Goal: Task Accomplishment & Management: Manage account settings

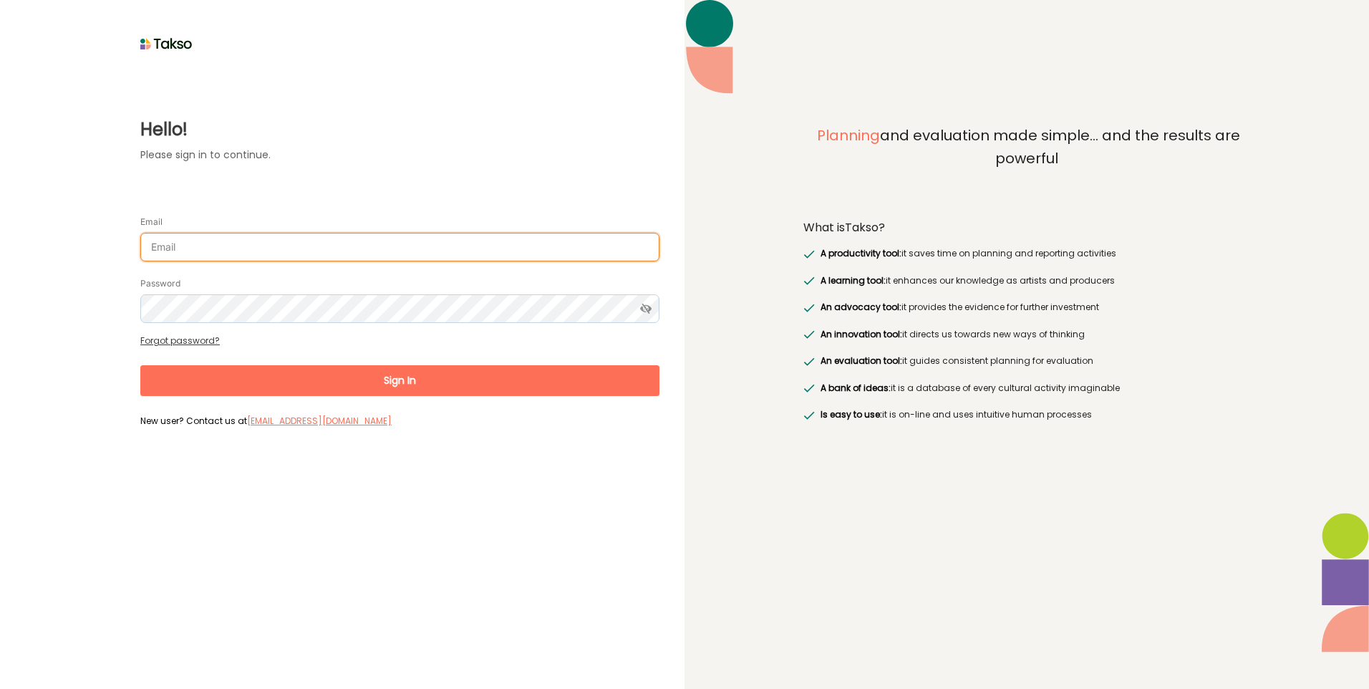
type input "[PERSON_NAME][EMAIL_ADDRESS][PERSON_NAME][DOMAIN_NAME]"
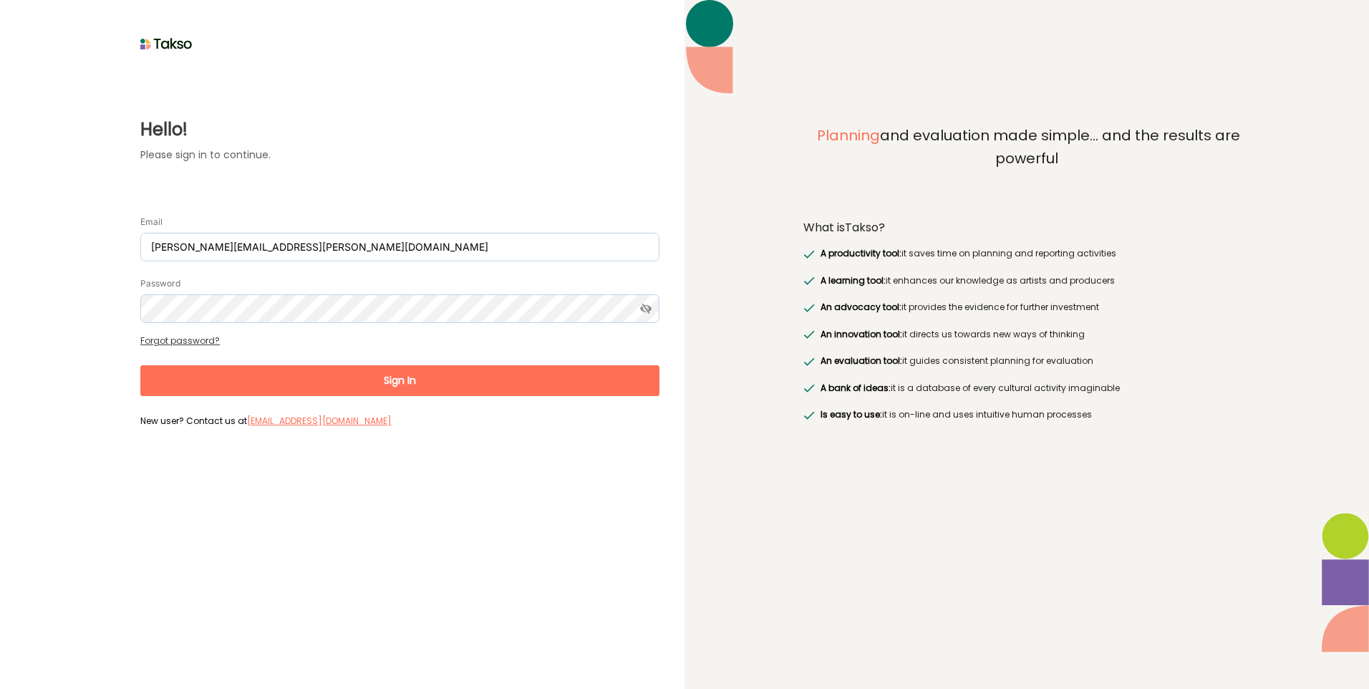
click at [396, 380] on button "Sign In" at bounding box center [399, 380] width 519 height 31
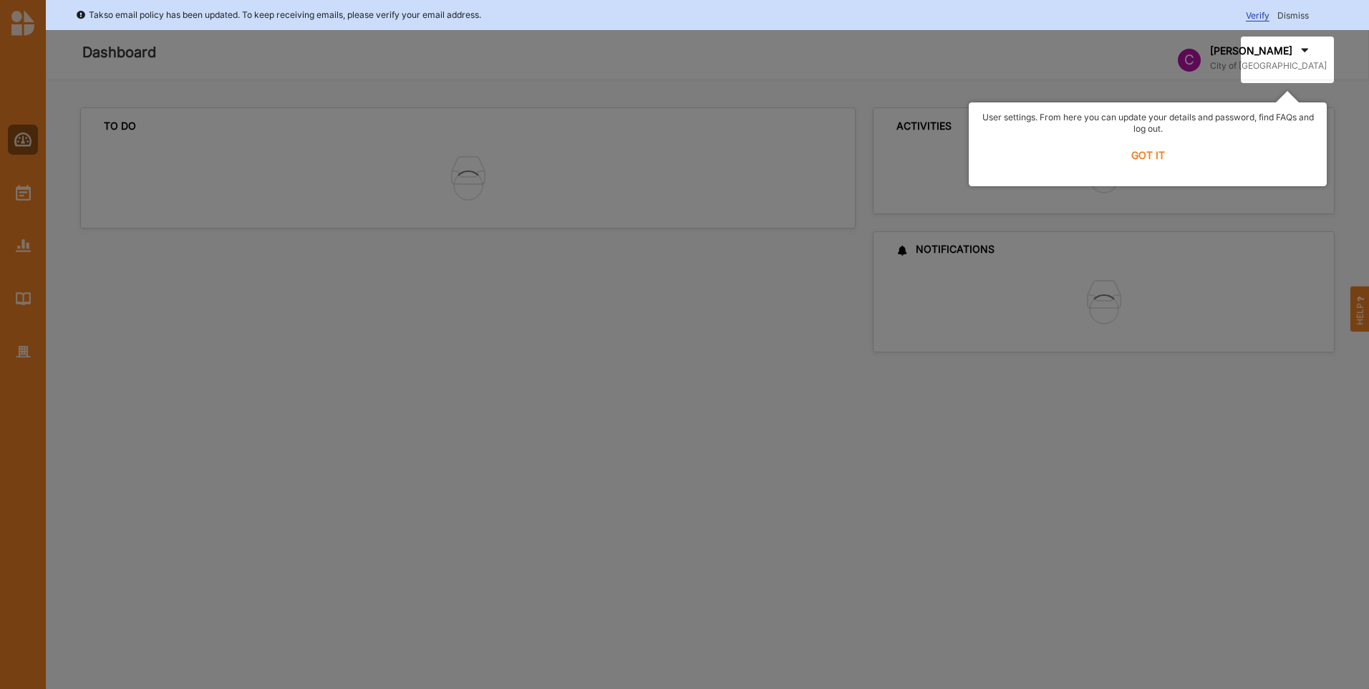
click at [1155, 151] on label "GOT IT" at bounding box center [1147, 155] width 339 height 31
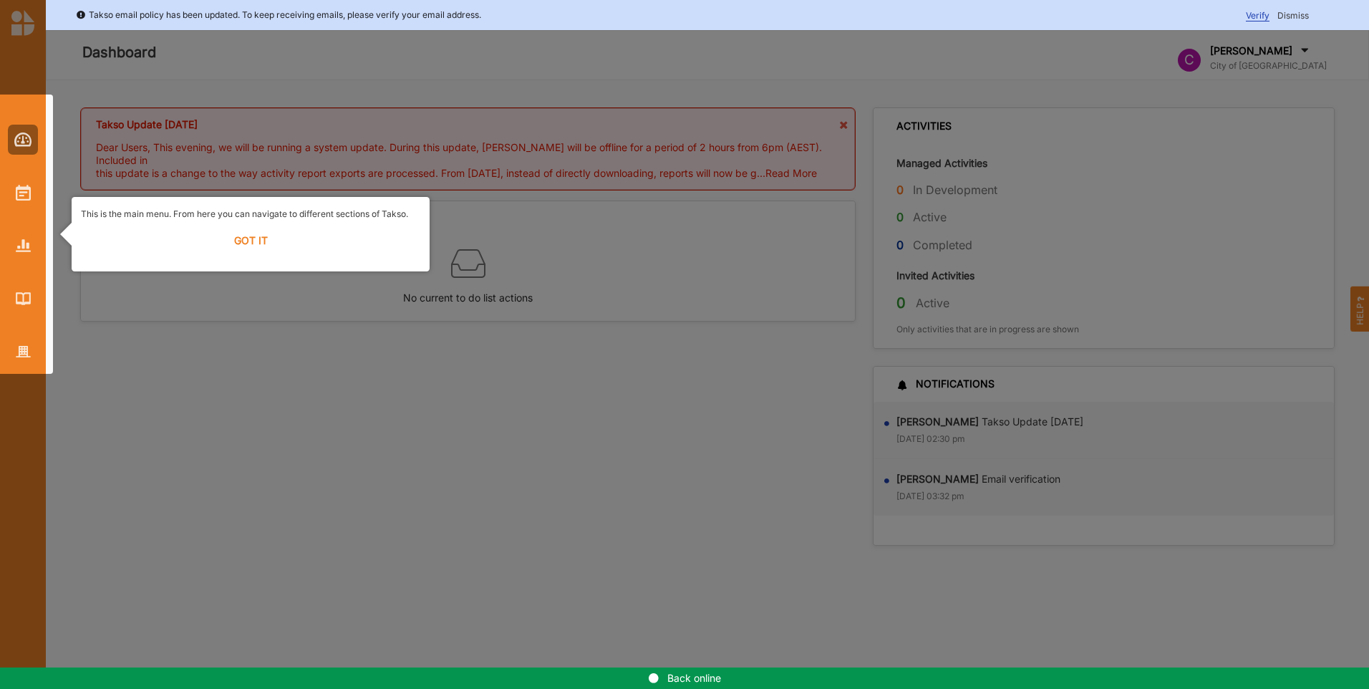
click at [1148, 157] on div at bounding box center [684, 344] width 1369 height 689
click at [262, 248] on label "GOT IT" at bounding box center [250, 240] width 339 height 31
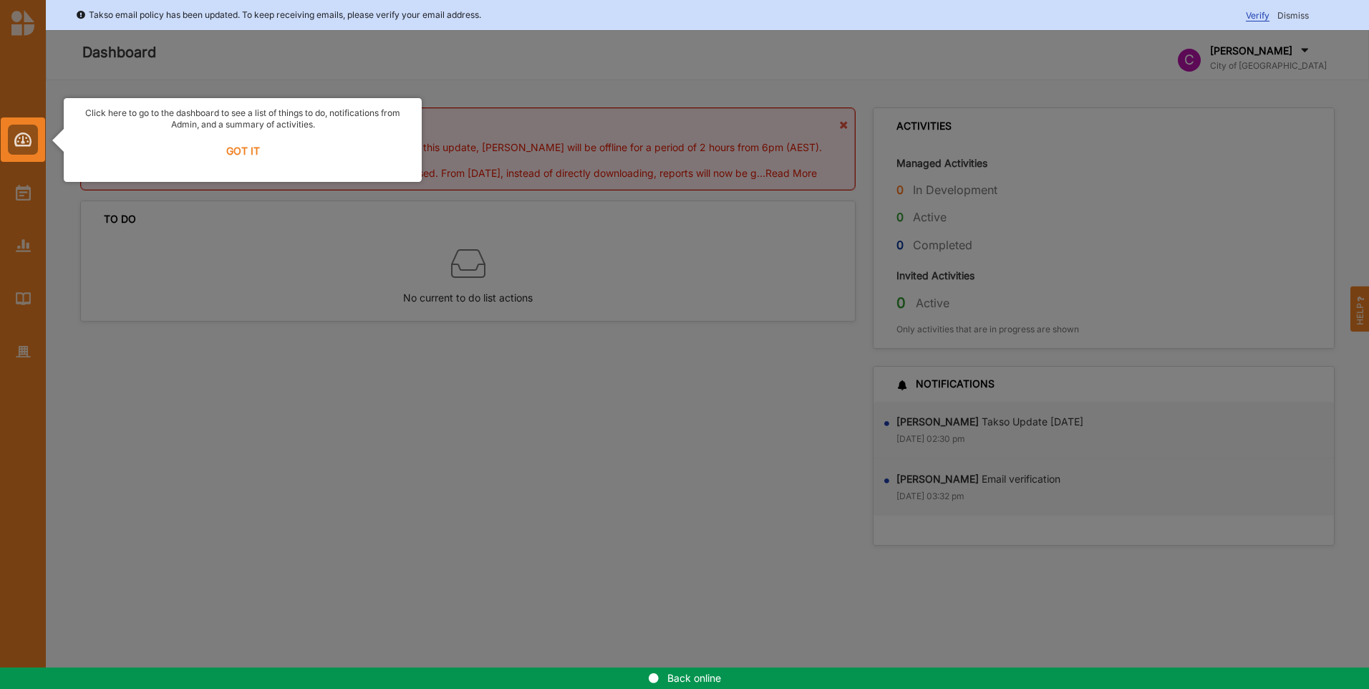
click at [234, 147] on label "GOT IT" at bounding box center [242, 150] width 339 height 31
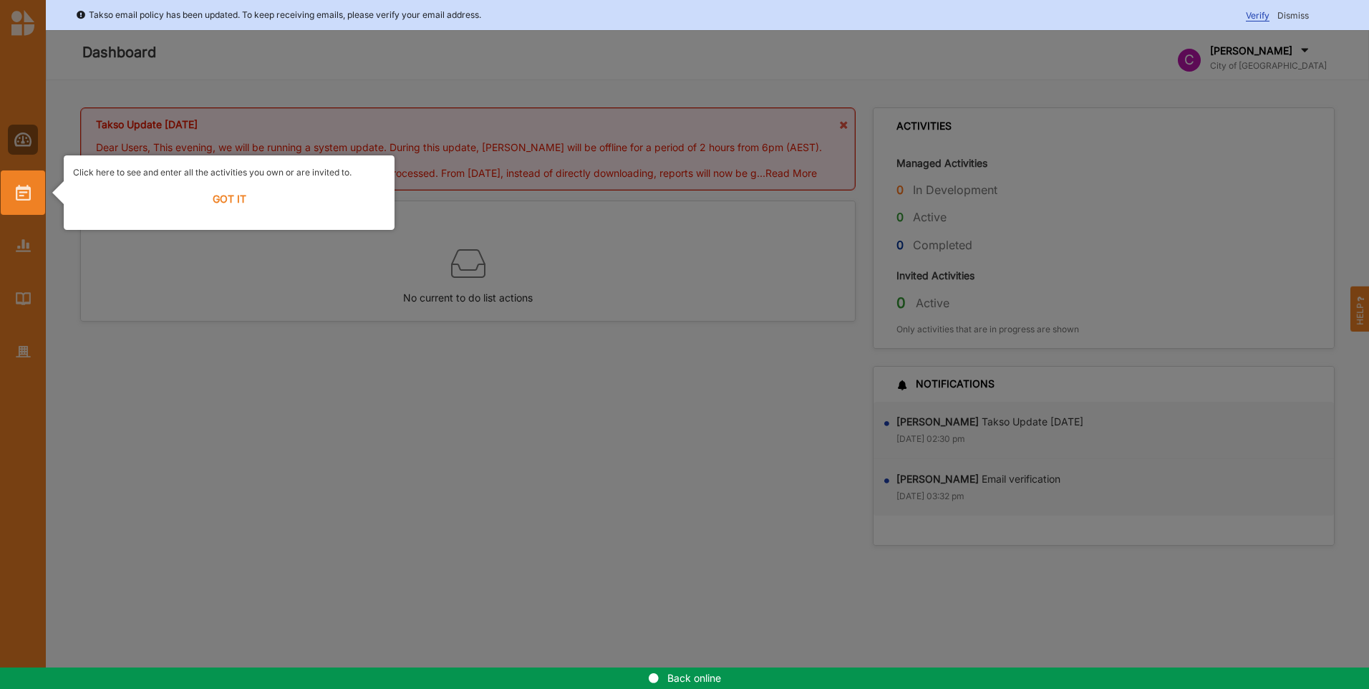
click at [235, 190] on label "GOT IT" at bounding box center [229, 198] width 312 height 31
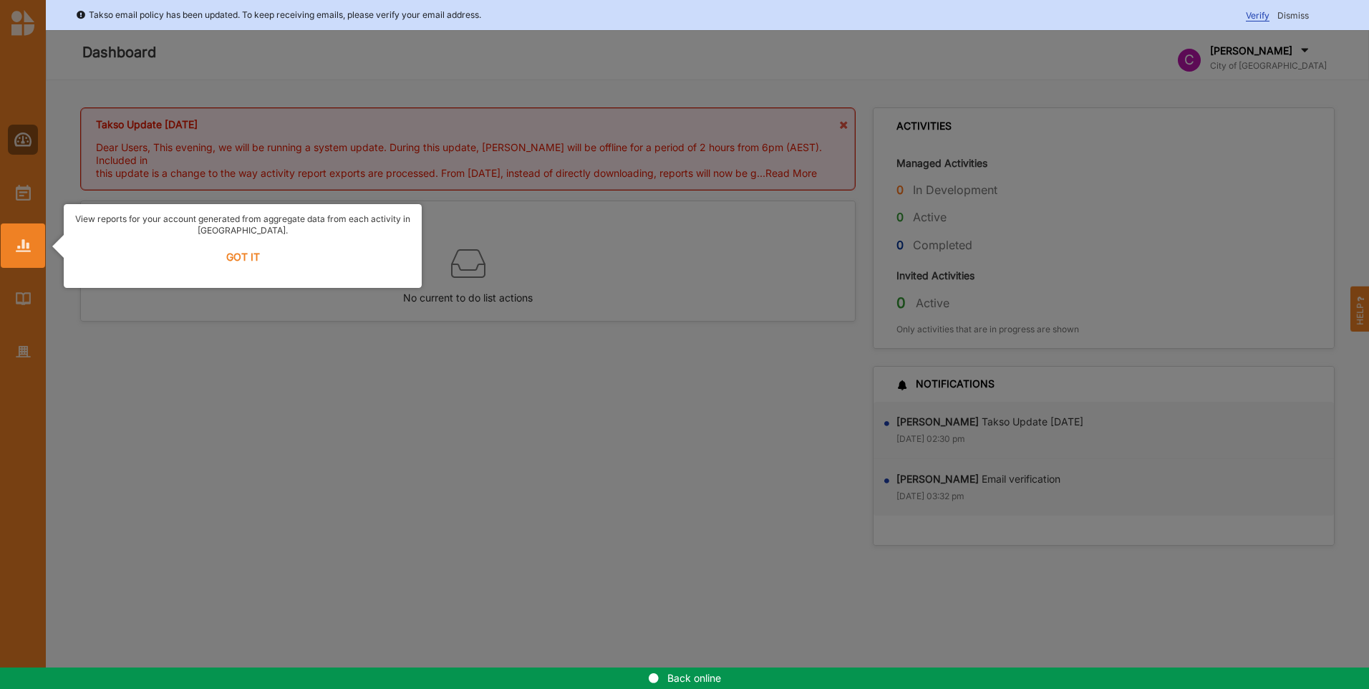
click at [233, 253] on label "GOT IT" at bounding box center [242, 256] width 339 height 31
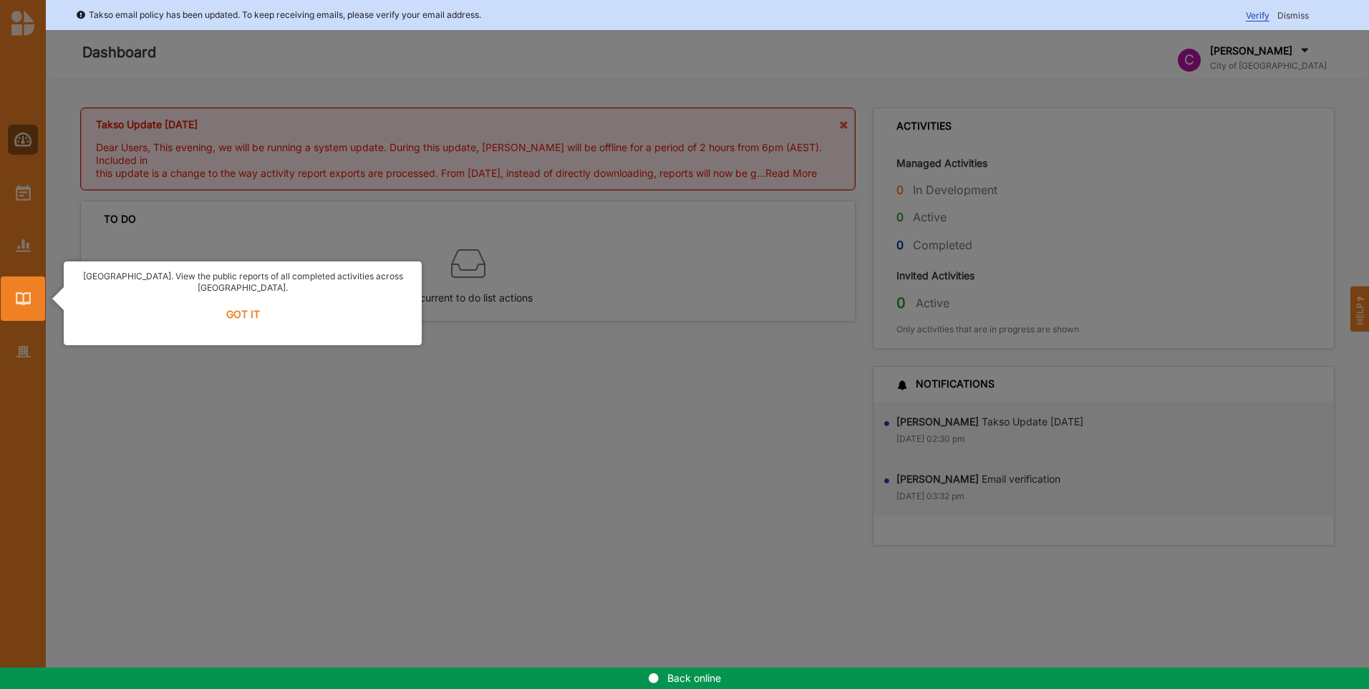
click at [242, 304] on label "GOT IT" at bounding box center [242, 314] width 339 height 31
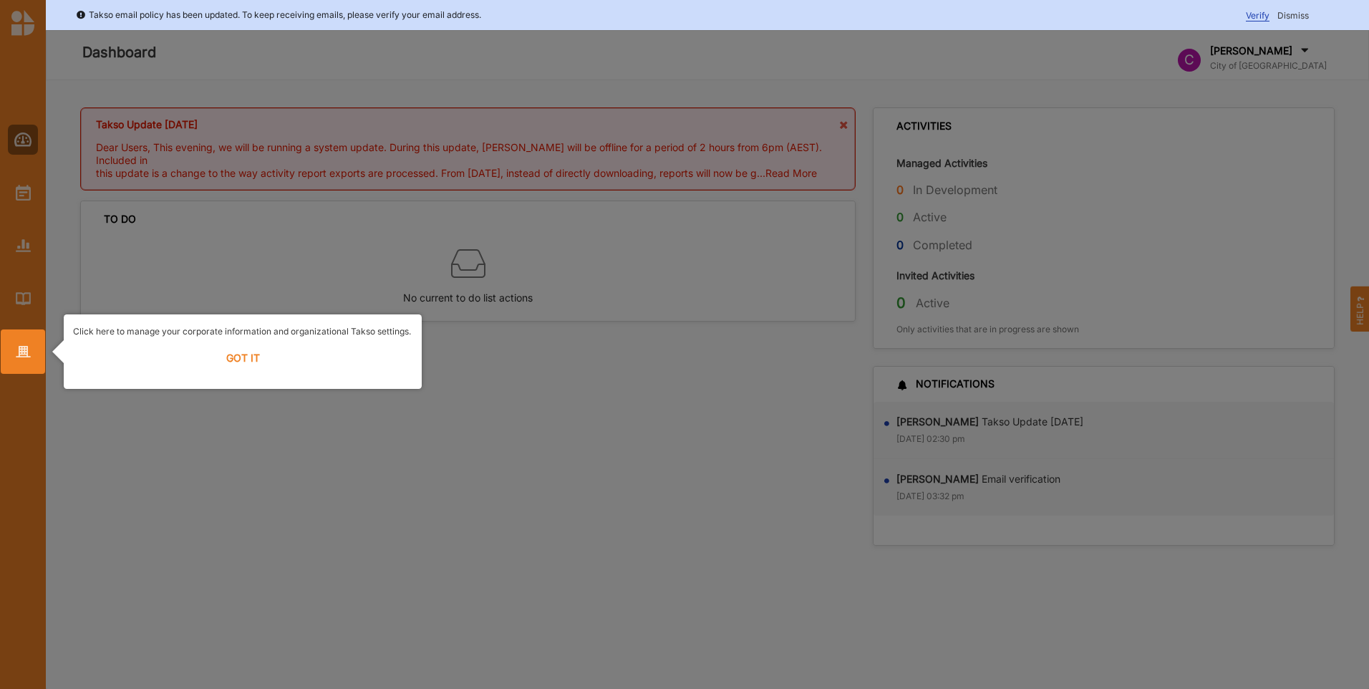
click at [236, 355] on label "GOT IT" at bounding box center [242, 357] width 339 height 31
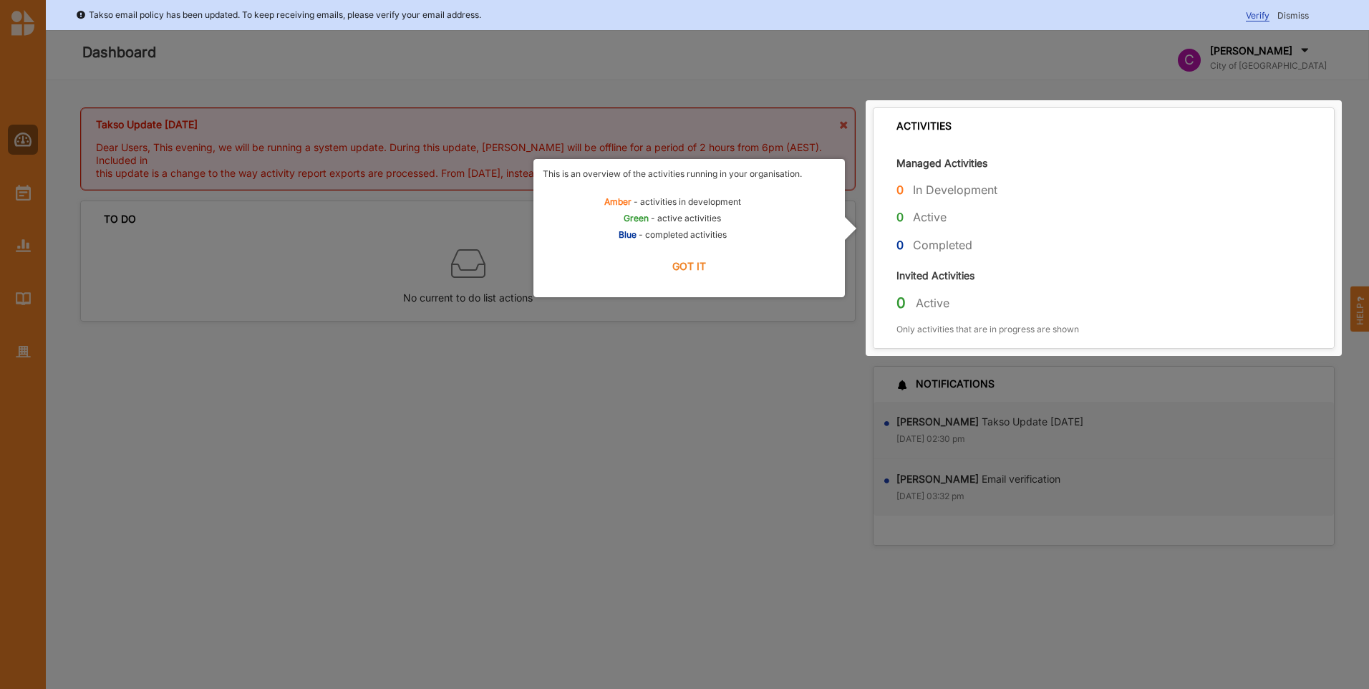
click at [686, 264] on label "GOT IT" at bounding box center [689, 266] width 293 height 31
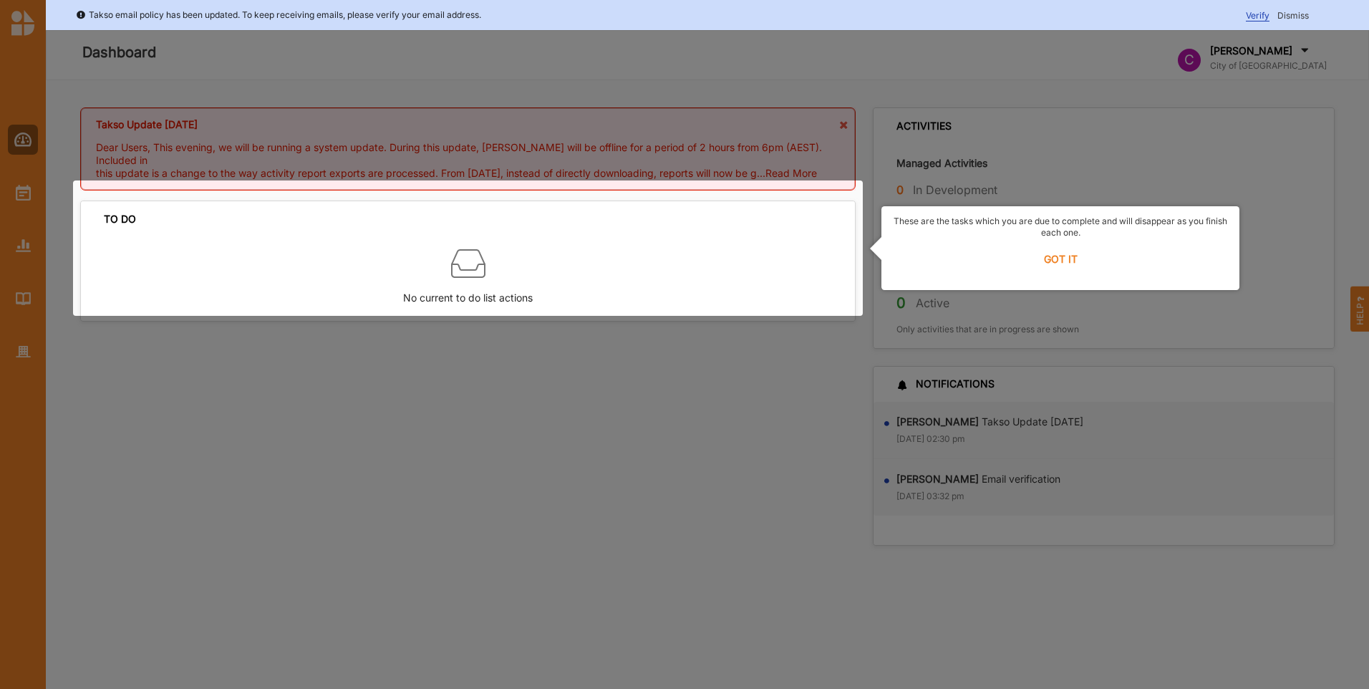
click at [1070, 253] on label "GOT IT" at bounding box center [1060, 258] width 339 height 31
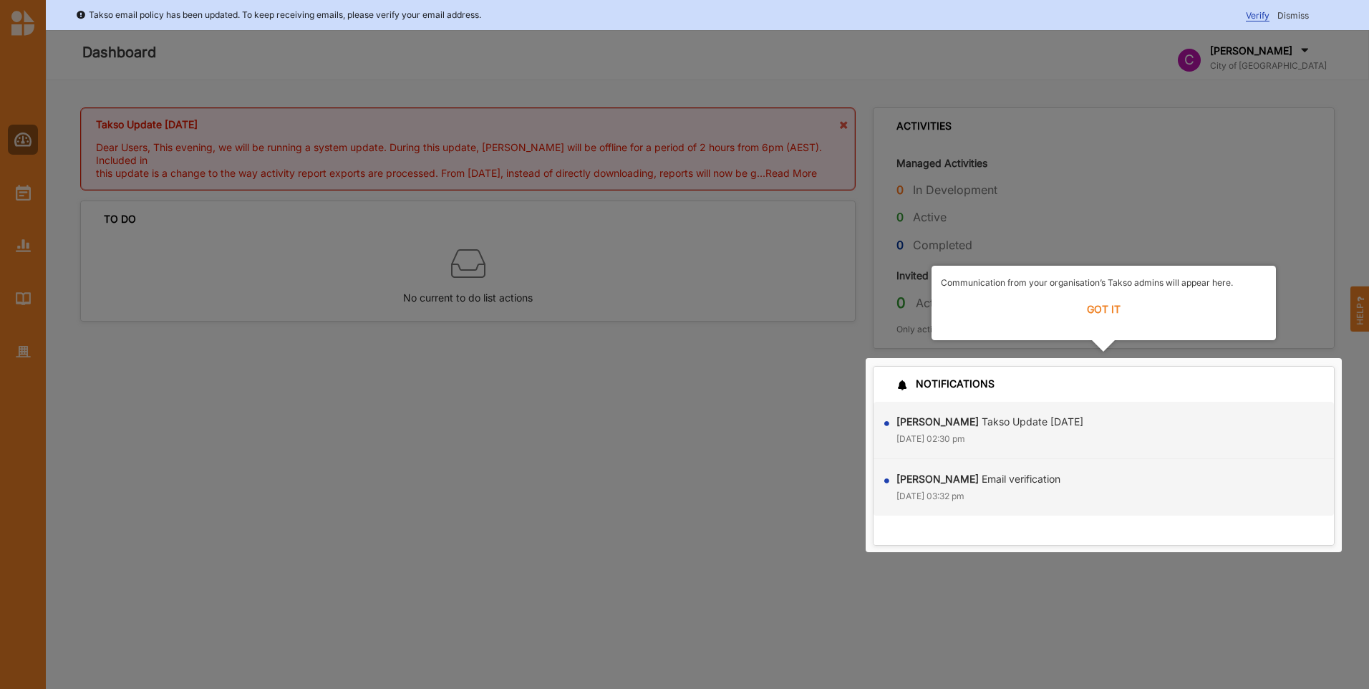
click at [1088, 316] on label "GOT IT" at bounding box center [1104, 309] width 326 height 31
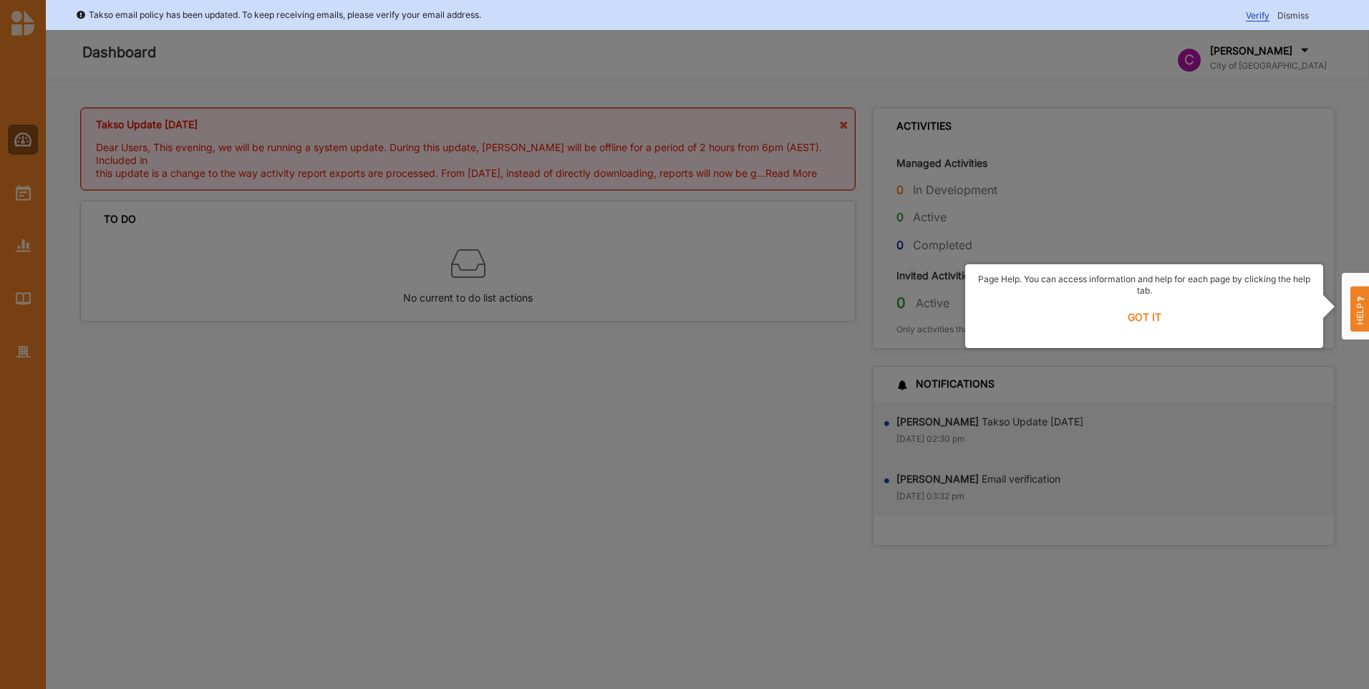
click at [1136, 309] on label "GOT IT" at bounding box center [1143, 316] width 339 height 31
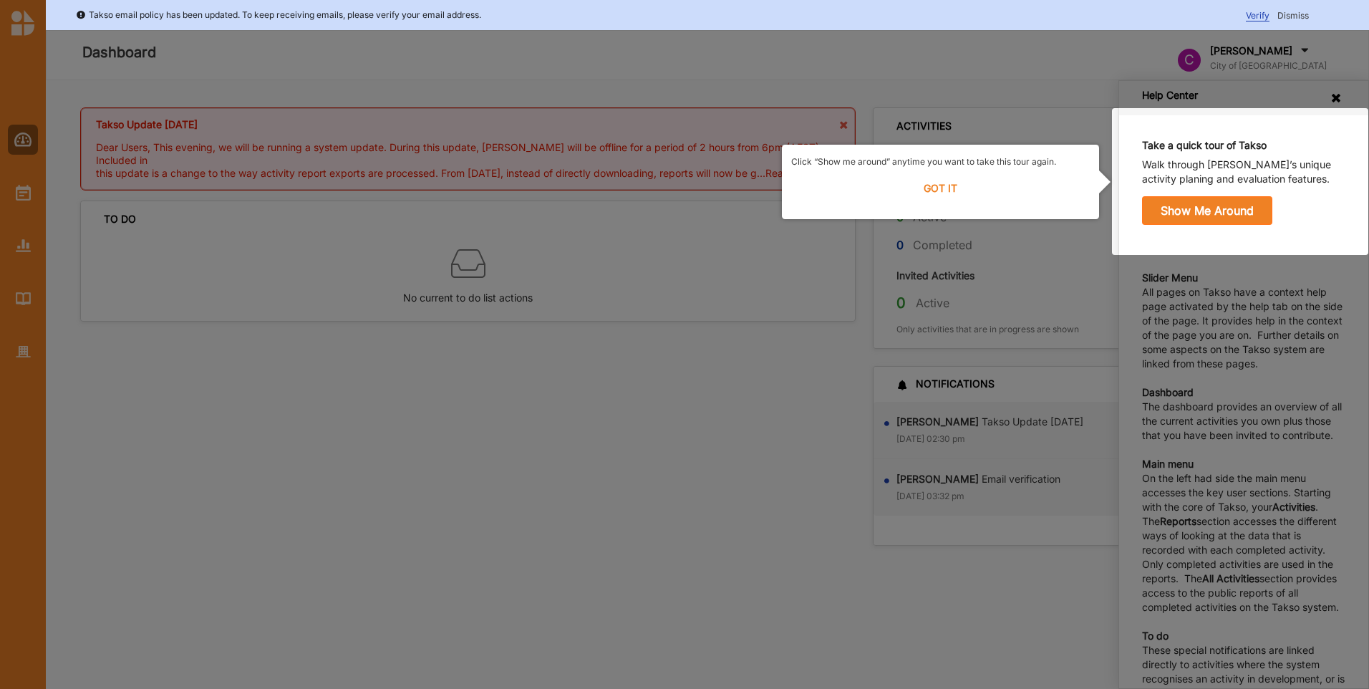
click at [943, 190] on label "GOT IT" at bounding box center [940, 188] width 299 height 31
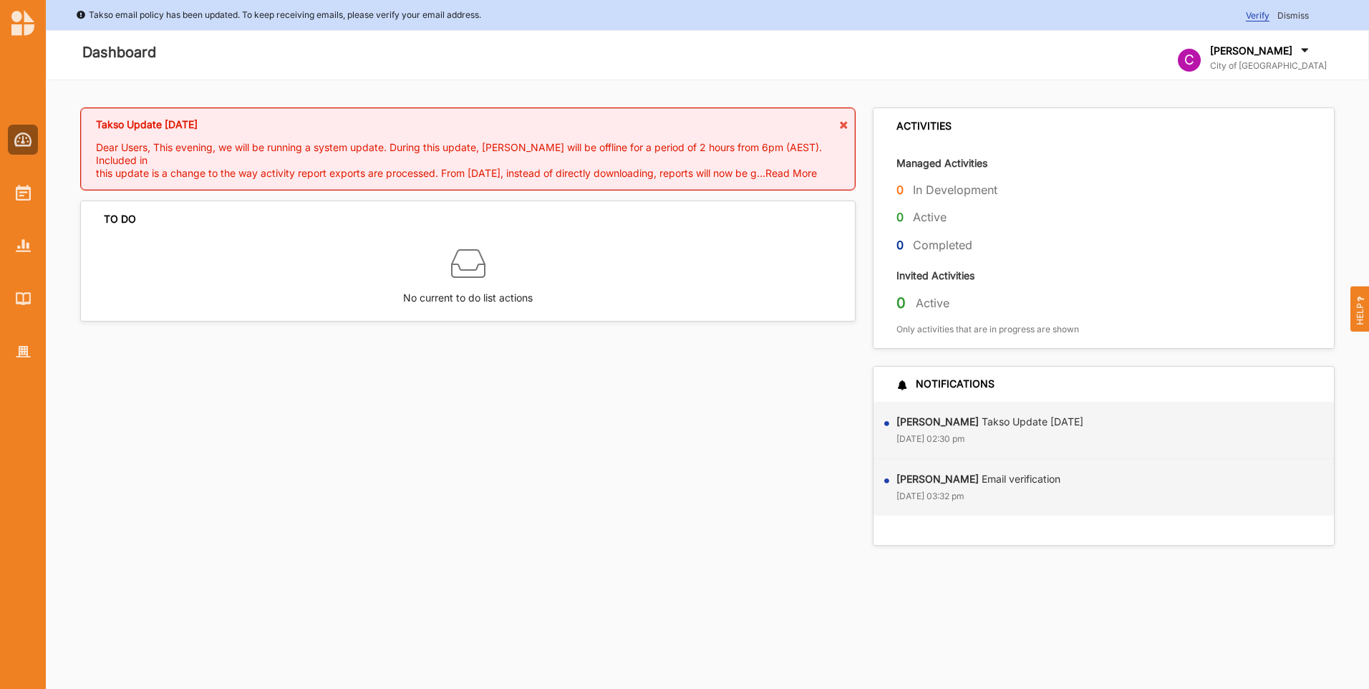
click at [1289, 26] on div "Takso email policy has been updated. To keep receiving emails, please verify yo…" at bounding box center [707, 15] width 1323 height 30
click at [1295, 12] on span "Dismiss" at bounding box center [1292, 15] width 31 height 11
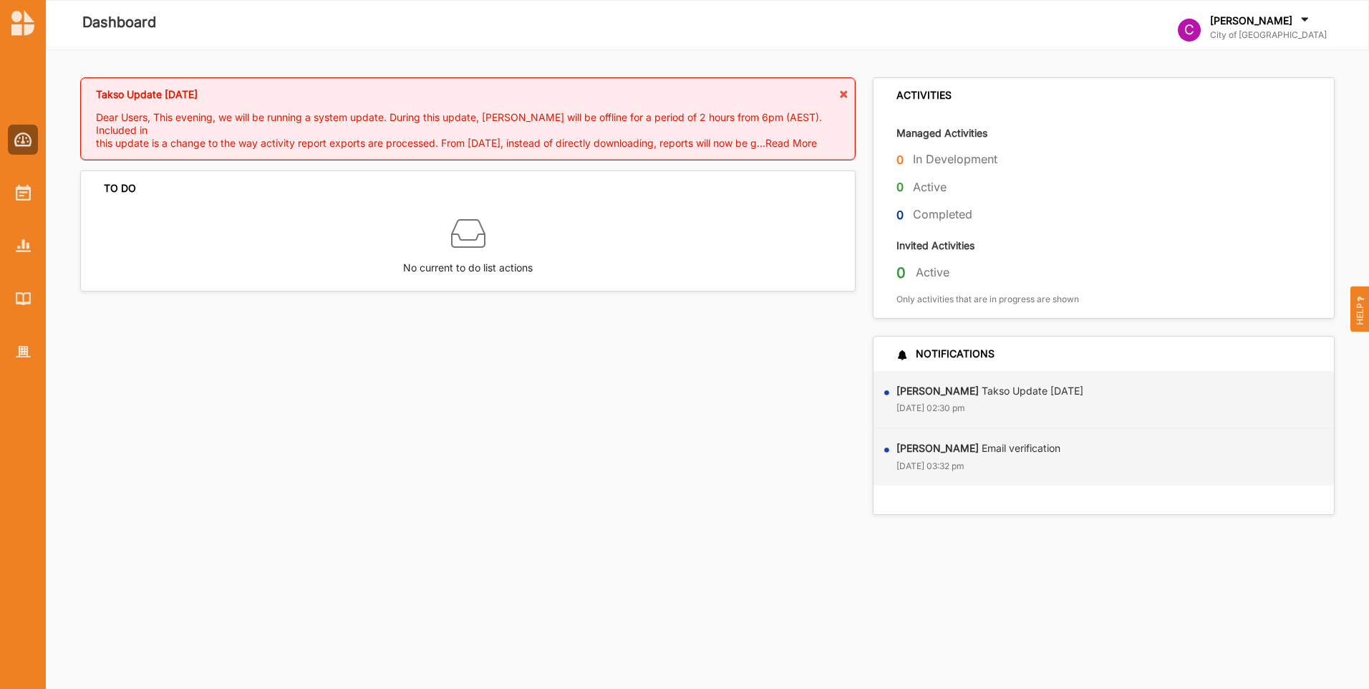
click at [1312, 17] on icon at bounding box center [1304, 22] width 14 height 16
click at [1249, 162] on div "Log Out" at bounding box center [1243, 166] width 107 height 13
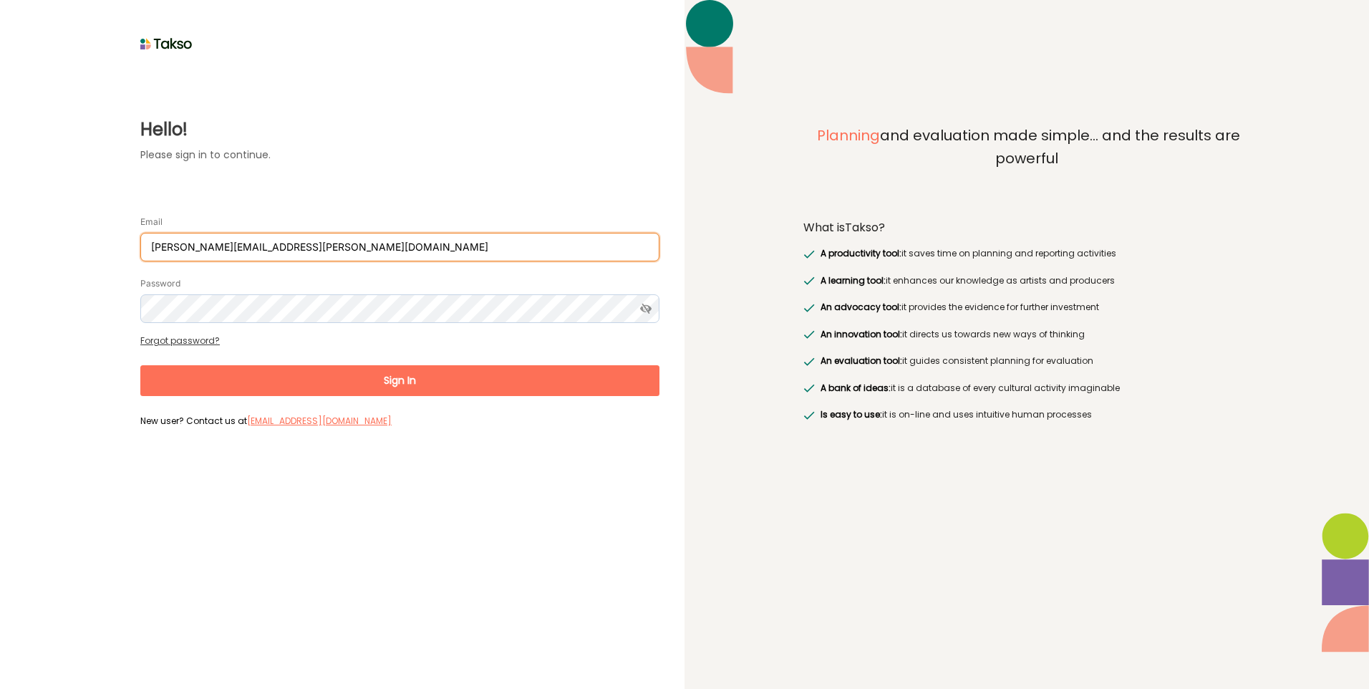
drag, startPoint x: 318, startPoint y: 252, endPoint x: -153, endPoint y: 268, distance: 471.3
click at [0, 268] on html "Hello! Please sign in to continue. Email [EMAIL_ADDRESS][PERSON_NAME][DOMAIN_NA…" at bounding box center [684, 344] width 1369 height 689
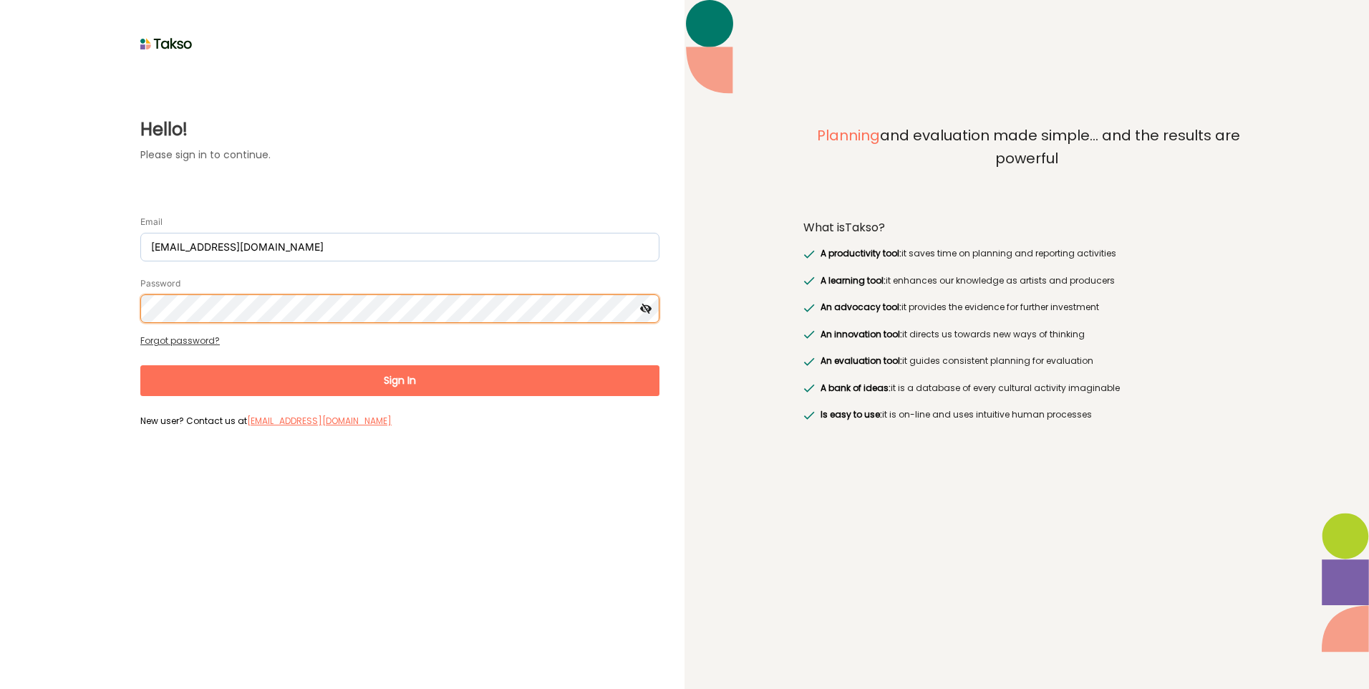
click at [0, 311] on div "Hello! Please sign in to continue. Email [EMAIL_ADDRESS][DOMAIN_NAME] Password …" at bounding box center [342, 344] width 684 height 689
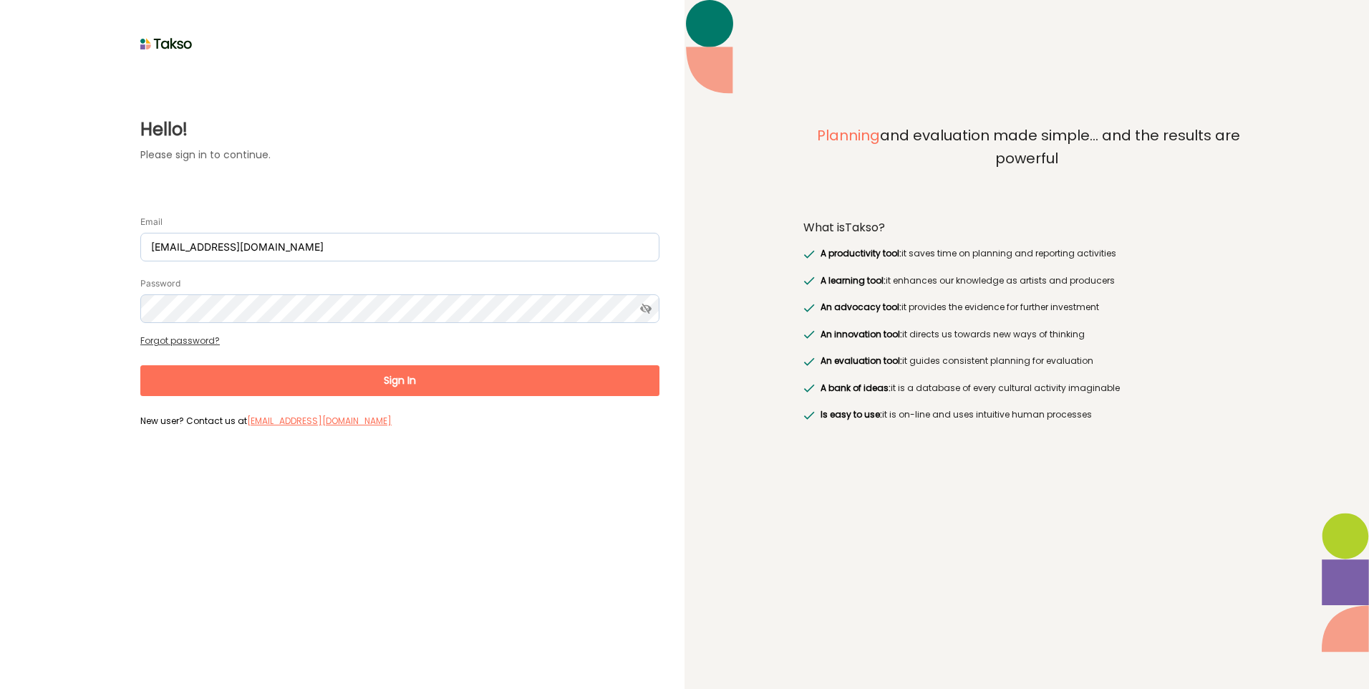
click at [513, 372] on button "Sign In" at bounding box center [399, 380] width 519 height 31
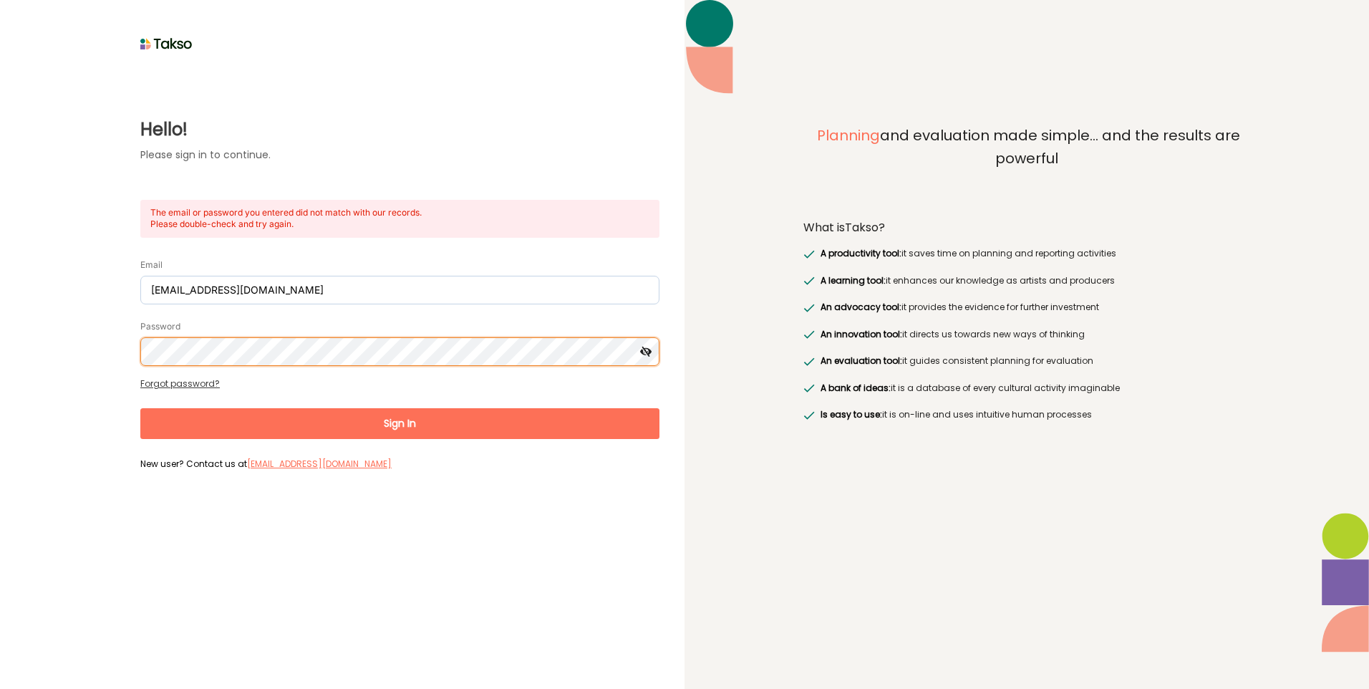
click at [35, 352] on div "Hello! Please sign in to continue. The email or password you entered did not ma…" at bounding box center [342, 264] width 634 height 420
click at [140, 408] on button "Sign In" at bounding box center [399, 423] width 519 height 31
click at [55, 334] on div "Hello! Please sign in to continue. The email or password you entered did not ma…" at bounding box center [342, 264] width 634 height 420
click at [140, 408] on button "Sign In" at bounding box center [399, 423] width 519 height 31
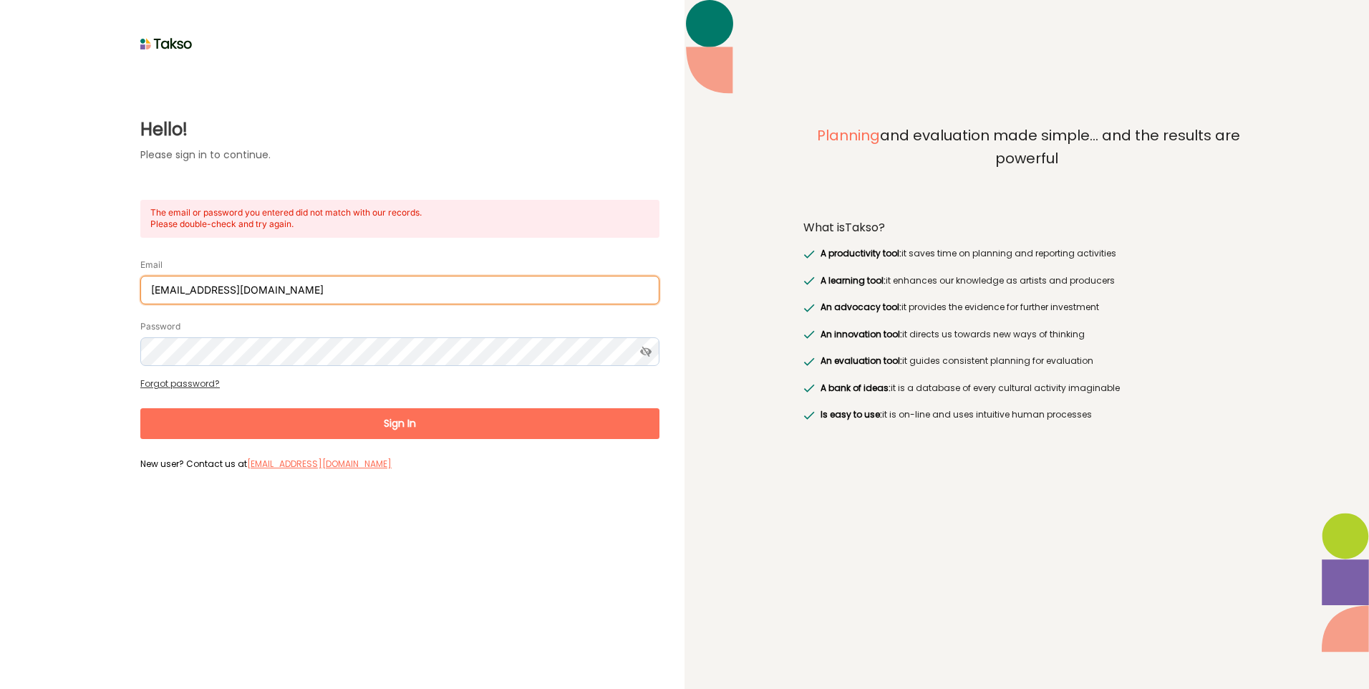
drag, startPoint x: 184, startPoint y: 289, endPoint x: 38, endPoint y: 292, distance: 146.1
click at [38, 292] on div "Hello! Please sign in to continue. The email or password you entered did not ma…" at bounding box center [342, 264] width 634 height 420
type input "[PERSON_NAME][EMAIL_ADDRESS][PERSON_NAME][DOMAIN_NAME]"
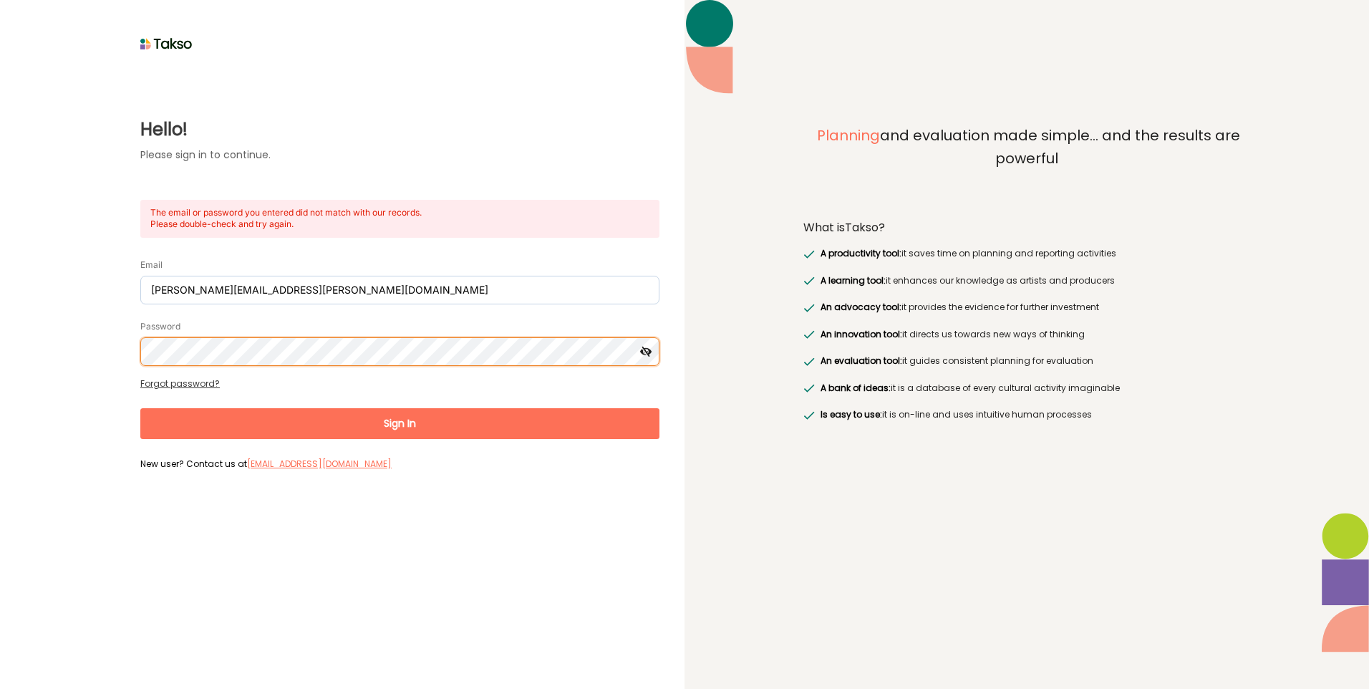
click at [34, 359] on div "Hello! Please sign in to continue. The email or password you entered did not ma…" at bounding box center [342, 264] width 634 height 420
click at [140, 408] on button "Sign In" at bounding box center [399, 423] width 519 height 31
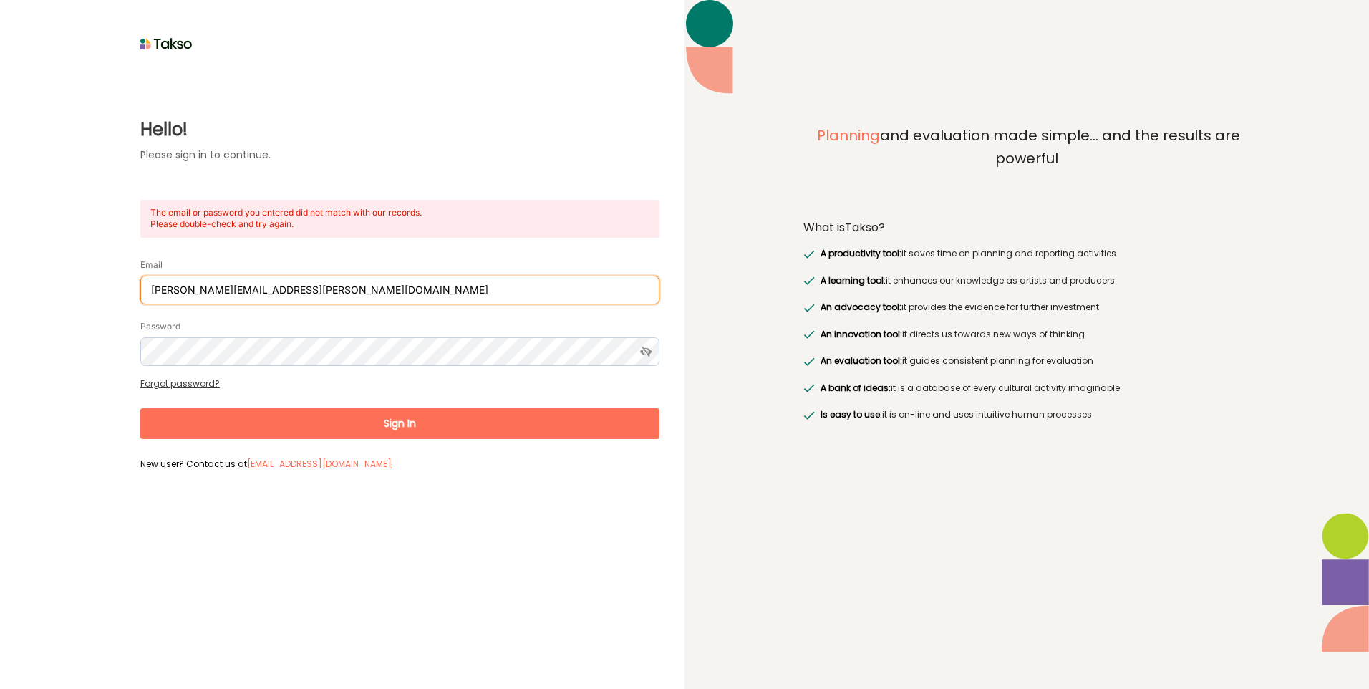
drag, startPoint x: 325, startPoint y: 297, endPoint x: 4, endPoint y: 273, distance: 321.6
click at [50, 268] on div "Hello! Please sign in to continue. The email or password you entered did not ma…" at bounding box center [342, 264] width 634 height 420
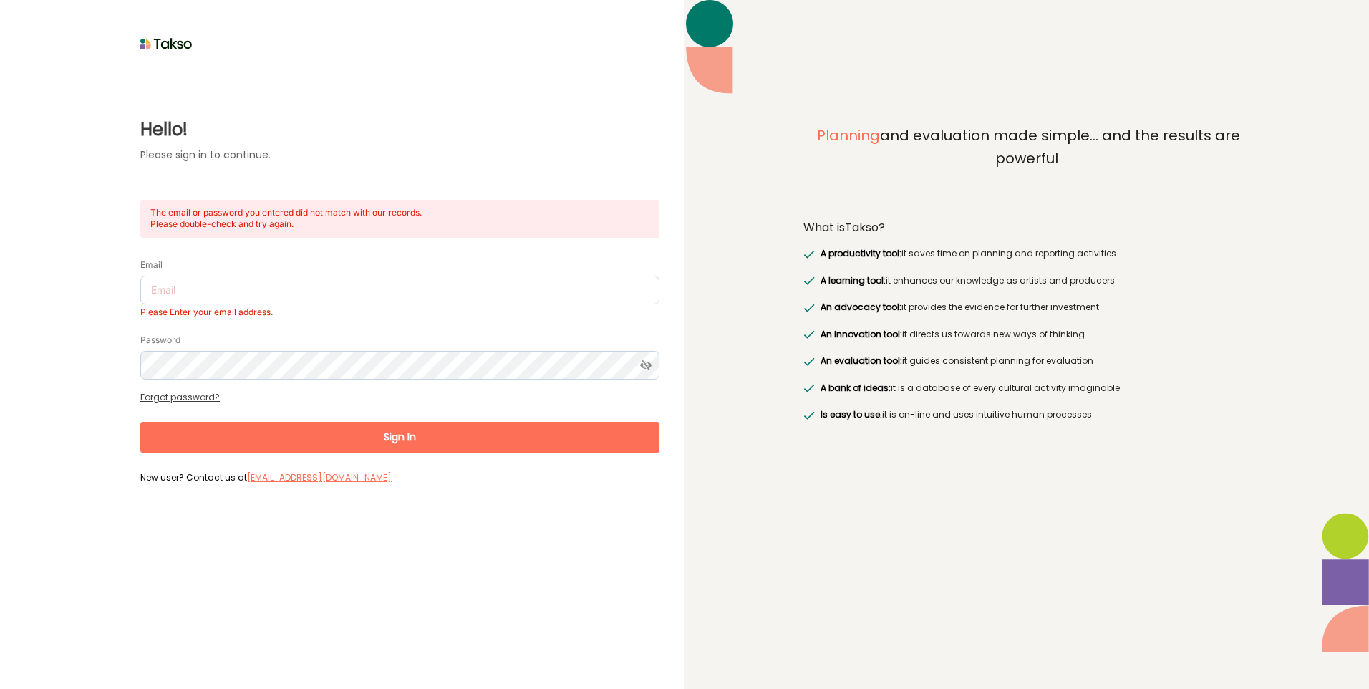
click at [46, 229] on div "Hello! Please sign in to continue. The email or password you entered did not ma…" at bounding box center [342, 271] width 634 height 434
